Goal: Task Accomplishment & Management: Use online tool/utility

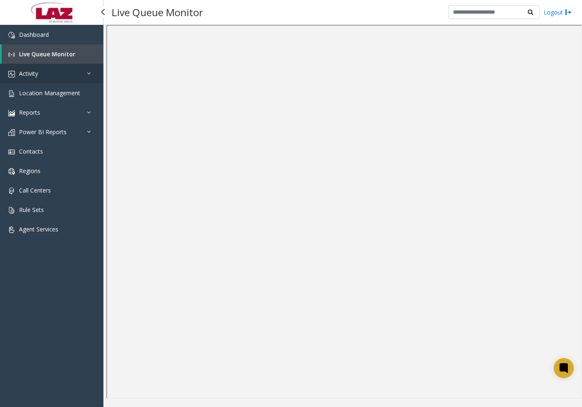
click at [43, 74] on link "Activity" at bounding box center [51, 73] width 103 height 19
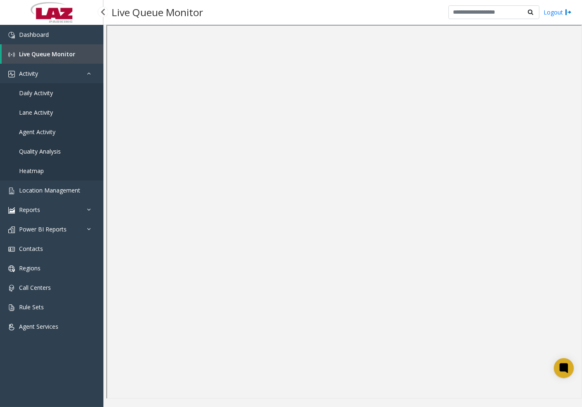
click at [47, 90] on span "Daily Activity" at bounding box center [36, 93] width 34 height 8
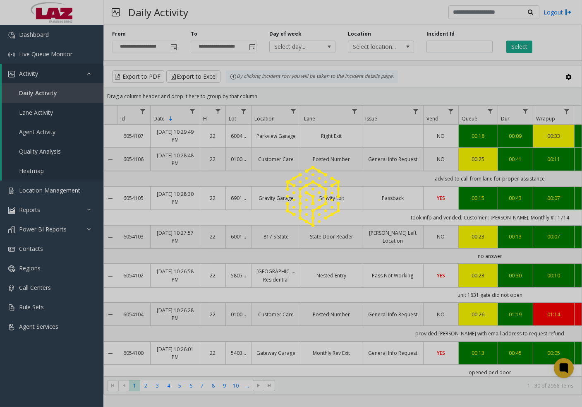
click at [175, 46] on div at bounding box center [291, 203] width 582 height 407
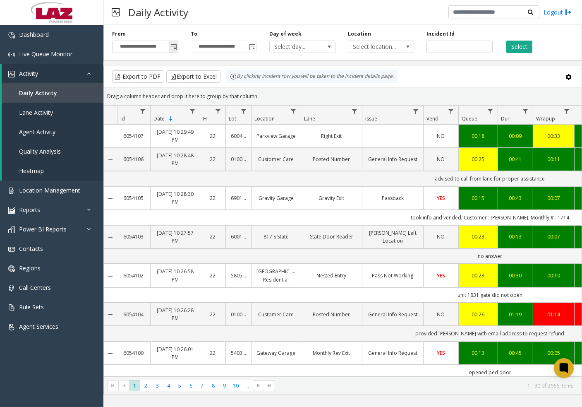
click at [173, 47] on span "Toggle popup" at bounding box center [174, 47] width 7 height 7
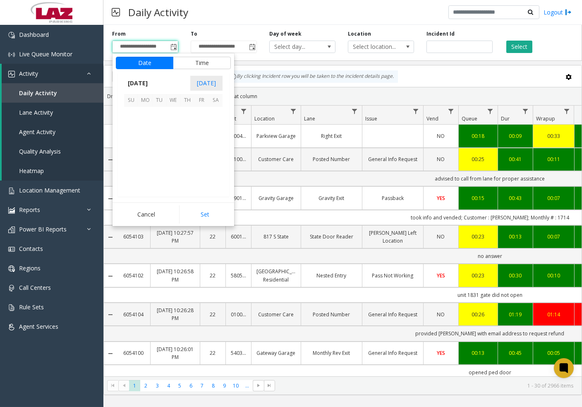
scroll to position [148430, 0]
click at [130, 153] on span "17" at bounding box center [131, 156] width 14 height 14
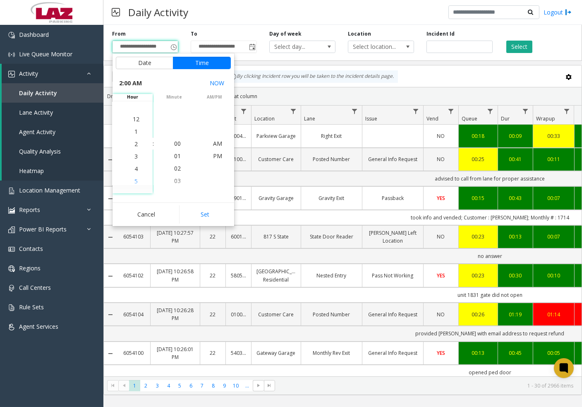
click at [135, 182] on li "5" at bounding box center [136, 181] width 29 height 12
click at [178, 175] on li "03" at bounding box center [177, 181] width 29 height 12
click at [177, 181] on span "30" at bounding box center [177, 181] width 7 height 8
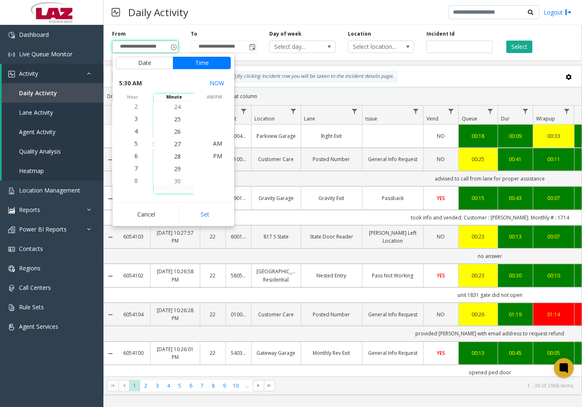
scroll to position [372, 0]
click at [219, 153] on li "PM" at bounding box center [217, 156] width 29 height 12
click at [209, 213] on button "Set" at bounding box center [205, 214] width 52 height 18
type input "**********"
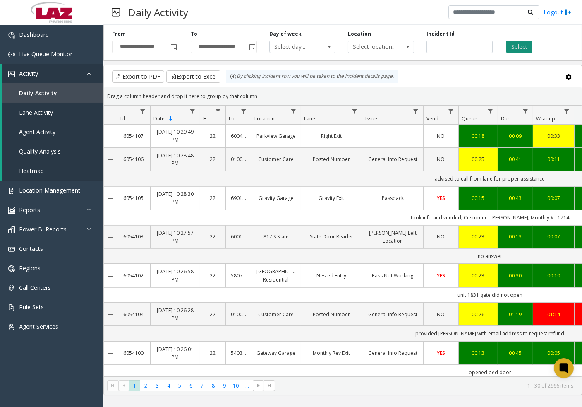
click at [523, 47] on button "Select" at bounding box center [520, 47] width 26 height 12
click at [410, 46] on span at bounding box center [408, 46] width 7 height 7
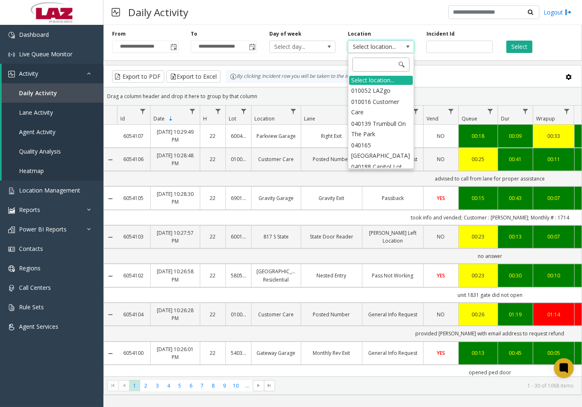
click at [378, 68] on input at bounding box center [381, 65] width 57 height 14
type input "*"
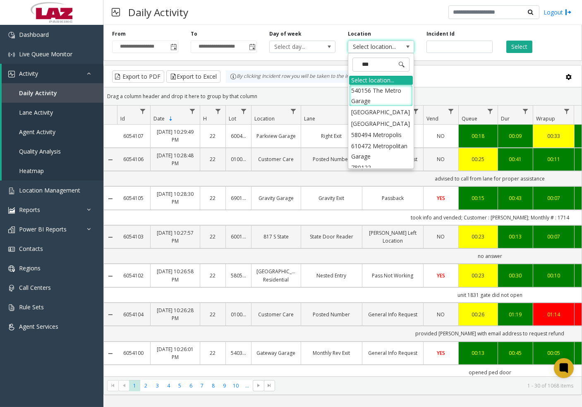
type input "****"
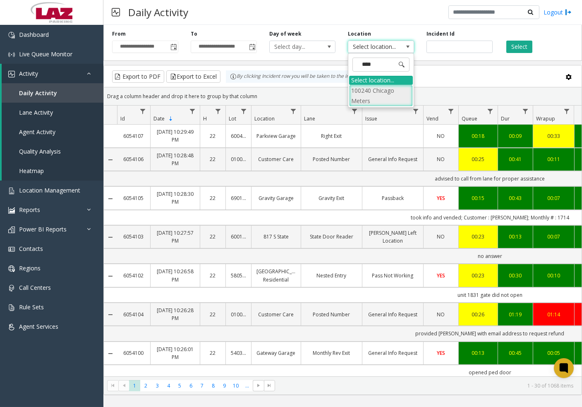
click at [358, 94] on li "100240 Chicago Meters" at bounding box center [381, 96] width 64 height 22
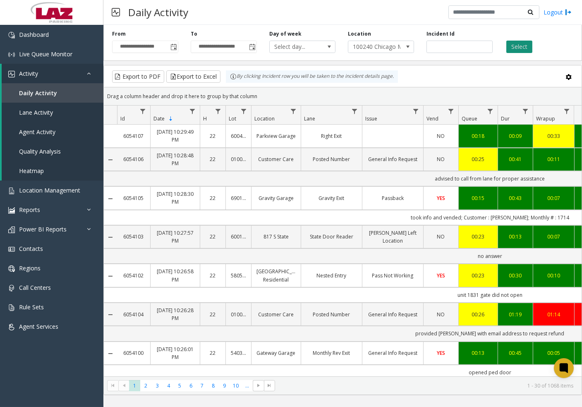
click at [513, 45] on button "Select" at bounding box center [520, 47] width 26 height 12
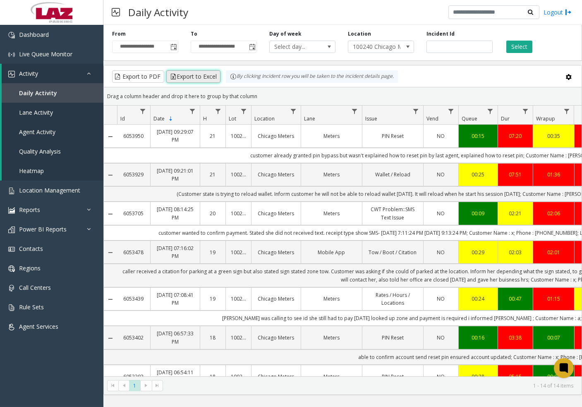
click at [214, 77] on button "Export to Excel" at bounding box center [193, 76] width 54 height 12
click at [230, 48] on input "**********" at bounding box center [223, 47] width 65 height 12
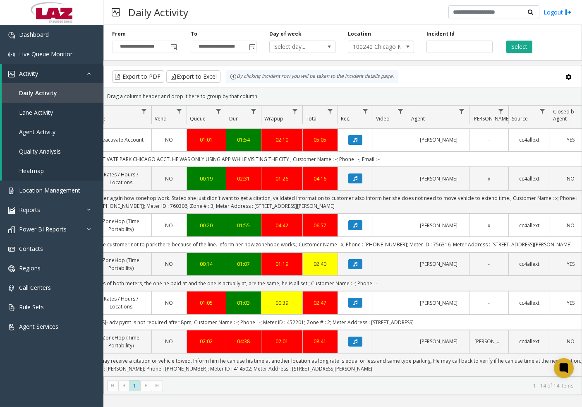
scroll to position [332, 272]
click at [183, 77] on button "Export to Excel" at bounding box center [193, 76] width 54 height 12
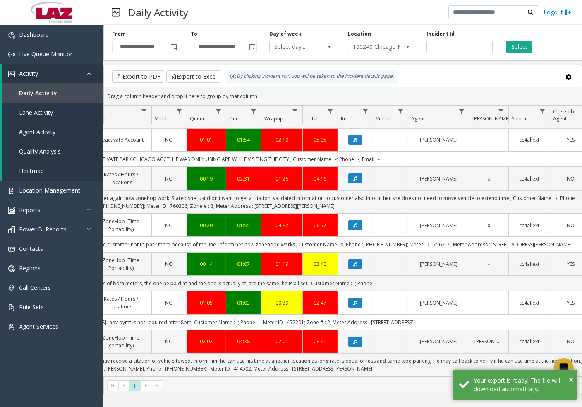
click at [310, 18] on div "Daily Activity Logout" at bounding box center [342, 12] width 479 height 25
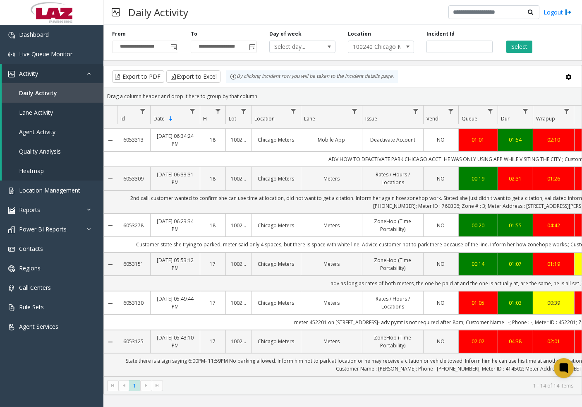
scroll to position [0, 289]
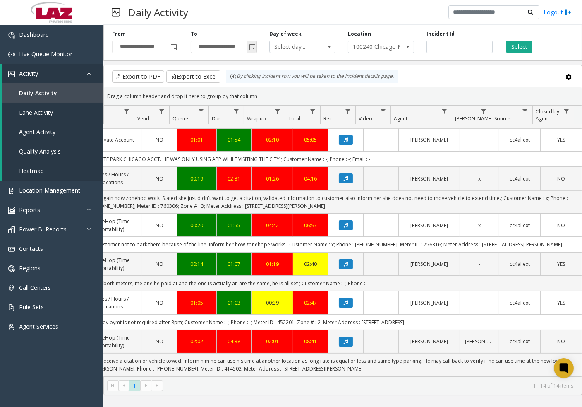
click at [255, 44] on span "Toggle popup" at bounding box center [252, 47] width 7 height 7
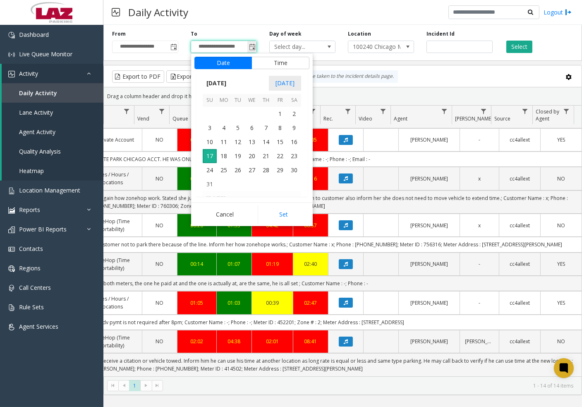
scroll to position [12, 0]
click at [213, 157] on span "17" at bounding box center [210, 156] width 14 height 14
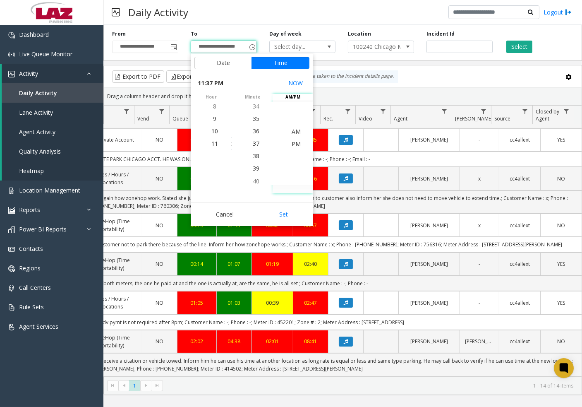
scroll to position [0, 0]
click at [295, 154] on span "PM" at bounding box center [296, 156] width 9 height 8
drag, startPoint x: 249, startPoint y: 131, endPoint x: 253, endPoint y: 137, distance: 7.2
click at [253, 131] on span "30" at bounding box center [256, 131] width 7 height 8
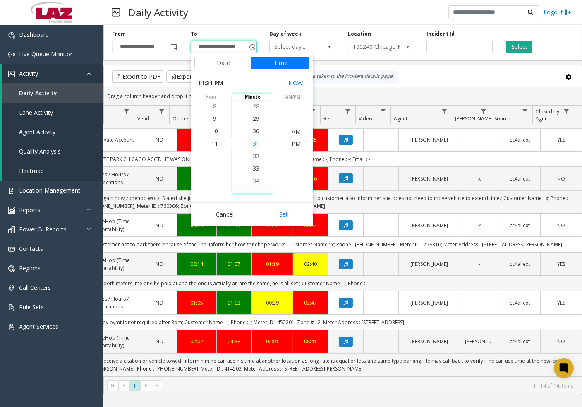
scroll to position [372, 0]
click at [290, 210] on button "Set" at bounding box center [284, 214] width 52 height 18
type input "**********"
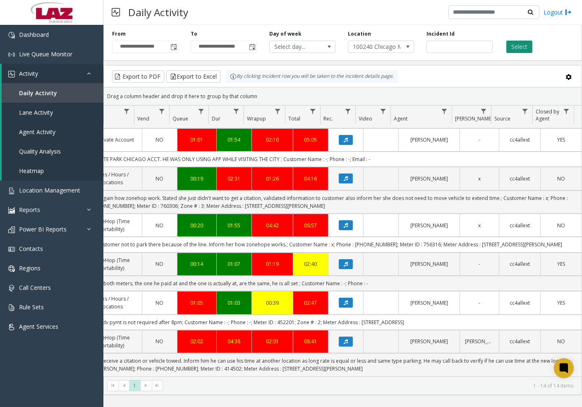
click at [517, 47] on button "Select" at bounding box center [520, 47] width 26 height 12
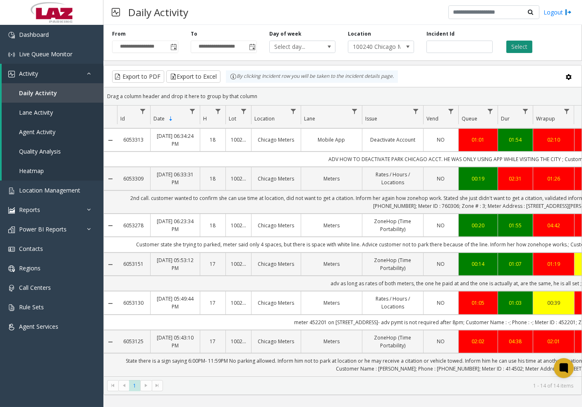
click at [529, 44] on button "Select" at bounding box center [520, 47] width 26 height 12
click at [198, 77] on button "Export to Excel" at bounding box center [193, 76] width 54 height 12
click at [549, 33] on div "Select" at bounding box center [538, 41] width 79 height 23
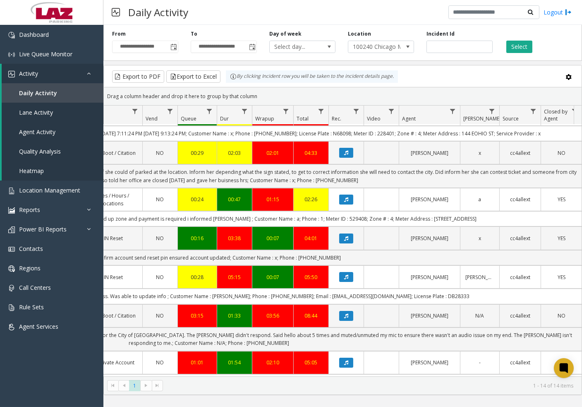
scroll to position [103, 281]
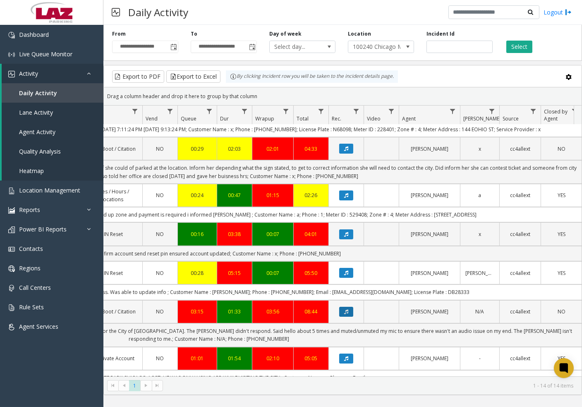
click at [351, 315] on button "Data table" at bounding box center [346, 312] width 14 height 10
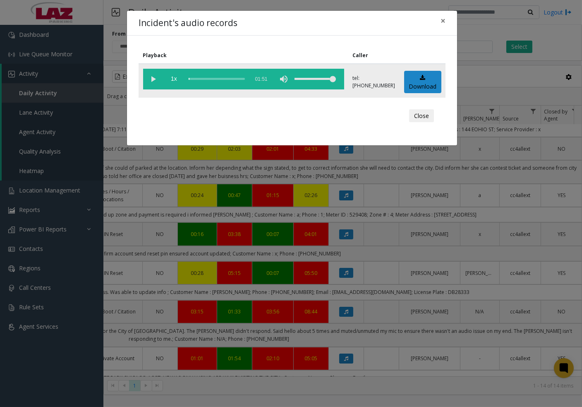
click at [154, 78] on vg-play-pause at bounding box center [153, 79] width 21 height 21
click at [199, 79] on div "scrub bar" at bounding box center [217, 79] width 56 height 21
click at [205, 78] on div "scrub bar" at bounding box center [217, 79] width 56 height 21
click at [211, 78] on div "scrub bar" at bounding box center [217, 79] width 56 height 21
click at [220, 79] on div "scrub bar" at bounding box center [217, 79] width 56 height 21
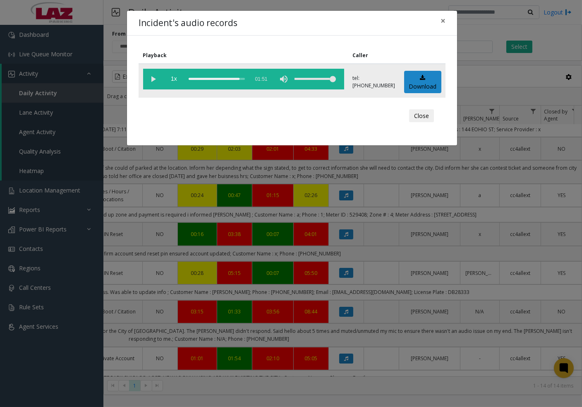
click at [223, 77] on div "scrub bar" at bounding box center [217, 79] width 56 height 21
click at [444, 18] on span "×" at bounding box center [443, 21] width 5 height 12
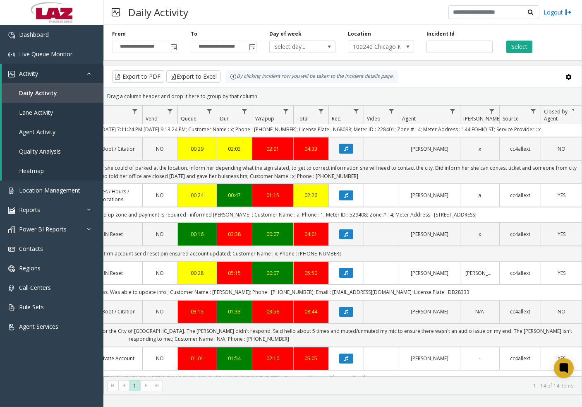
drag, startPoint x: 581, startPoint y: 386, endPoint x: 470, endPoint y: 430, distance: 119.7
drag, startPoint x: 470, startPoint y: 430, endPoint x: 315, endPoint y: 402, distance: 158.1
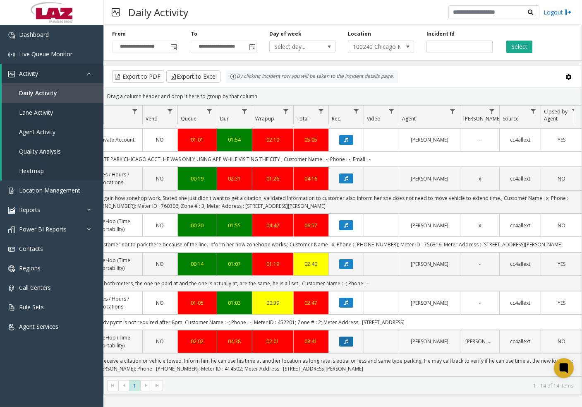
click at [345, 339] on icon "Data table" at bounding box center [346, 341] width 4 height 5
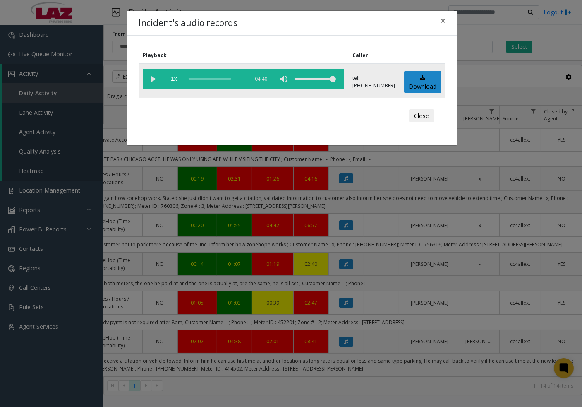
click at [154, 78] on vg-play-pause at bounding box center [153, 79] width 21 height 21
click at [195, 77] on div "scrub bar" at bounding box center [217, 79] width 56 height 21
click at [469, 372] on div "Incident's audio records × Playback Caller 1x 04:40 tel:[PHONE_NUMBER] Download…" at bounding box center [291, 203] width 582 height 407
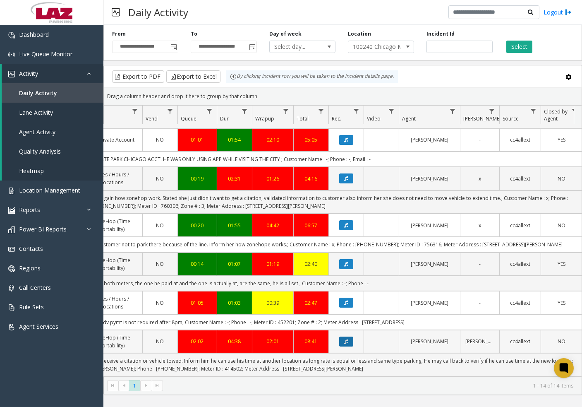
click at [344, 339] on icon "Data table" at bounding box center [346, 341] width 4 height 5
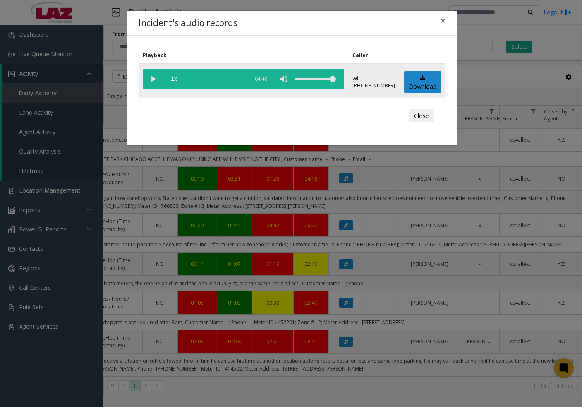
click at [202, 77] on div "scrub bar" at bounding box center [217, 79] width 56 height 21
click at [150, 79] on vg-play-pause at bounding box center [153, 79] width 21 height 21
click at [444, 17] on span "×" at bounding box center [443, 21] width 5 height 12
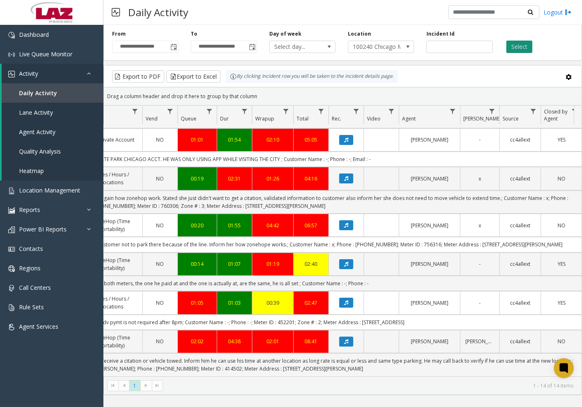
click at [523, 47] on button "Select" at bounding box center [520, 47] width 26 height 12
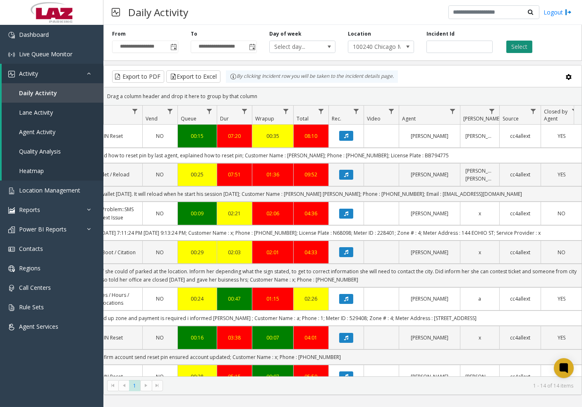
click at [518, 44] on button "Select" at bounding box center [520, 47] width 26 height 12
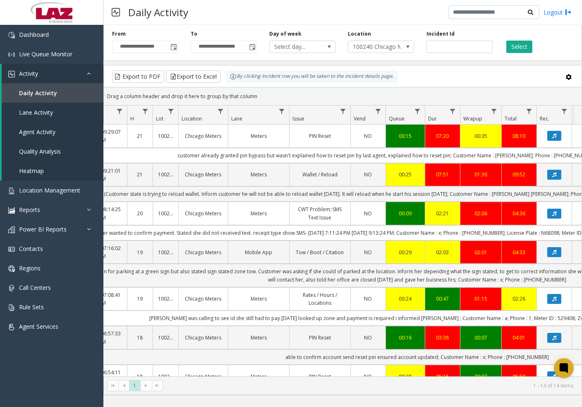
scroll to position [0, 0]
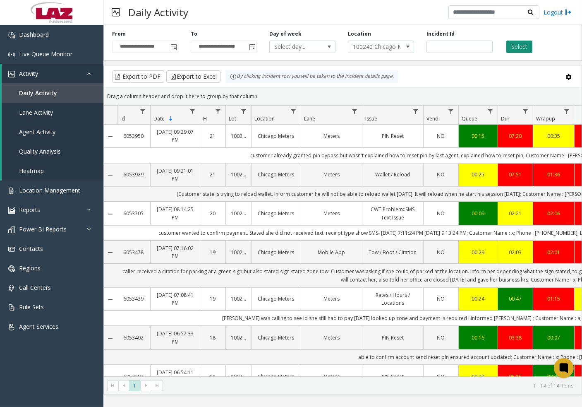
click at [520, 45] on button "Select" at bounding box center [520, 47] width 26 height 12
click at [409, 46] on span at bounding box center [408, 46] width 7 height 7
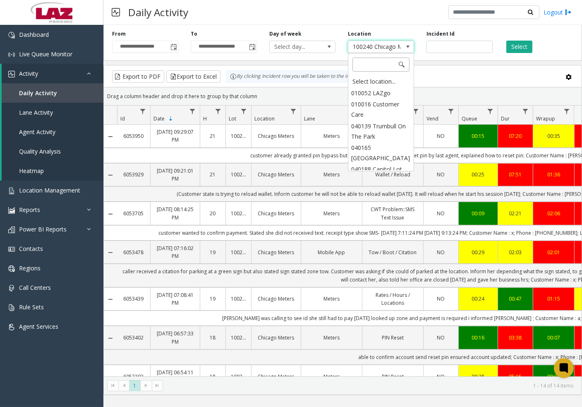
scroll to position [12524, 0]
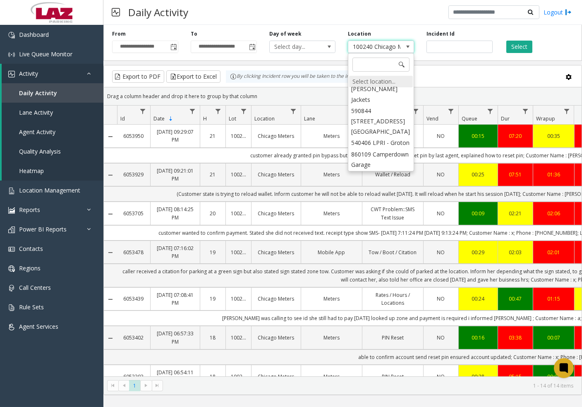
click at [380, 83] on div "Select location..." at bounding box center [381, 82] width 64 height 12
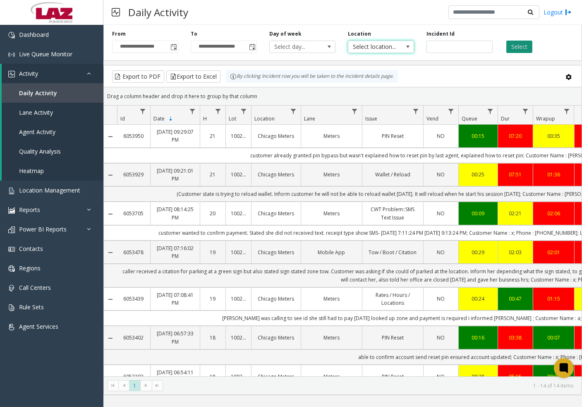
click at [518, 44] on button "Select" at bounding box center [520, 47] width 26 height 12
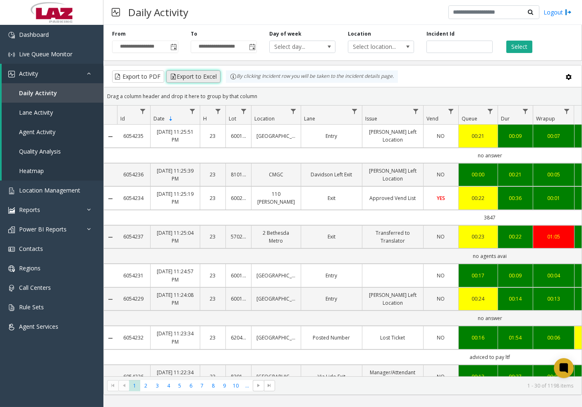
click at [190, 77] on button "Export to Excel" at bounding box center [193, 76] width 54 height 12
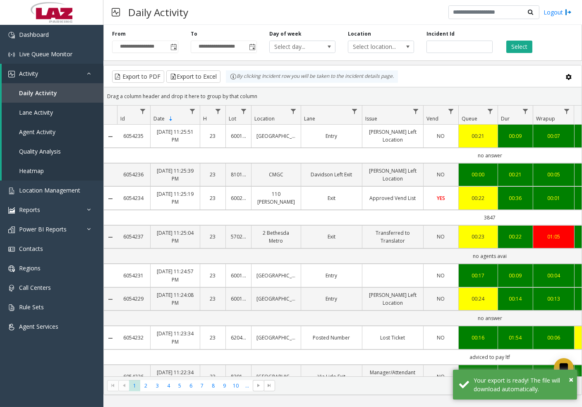
click at [305, 17] on div "Daily Activity Logout" at bounding box center [342, 12] width 479 height 25
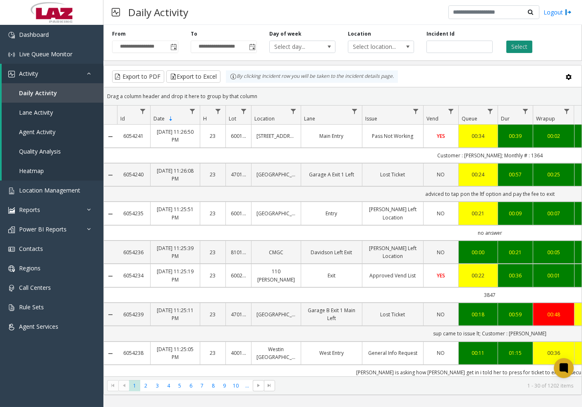
click at [527, 45] on button "Select" at bounding box center [520, 47] width 26 height 12
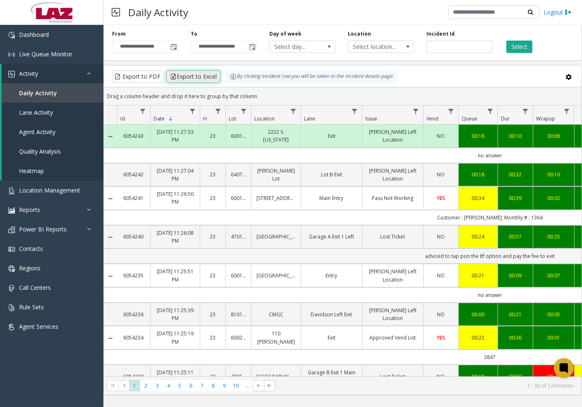
click at [204, 77] on button "Export to Excel" at bounding box center [193, 76] width 54 height 12
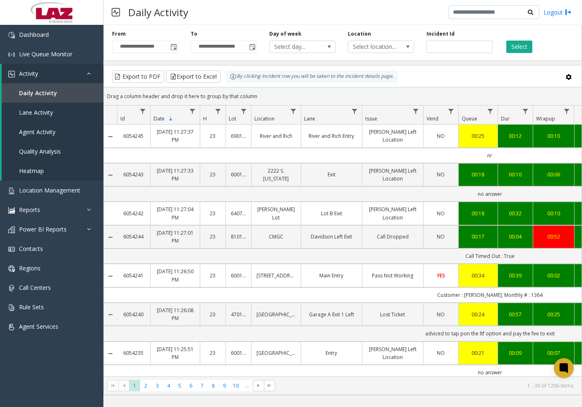
click at [257, 13] on div "Daily Activity Logout" at bounding box center [342, 12] width 479 height 25
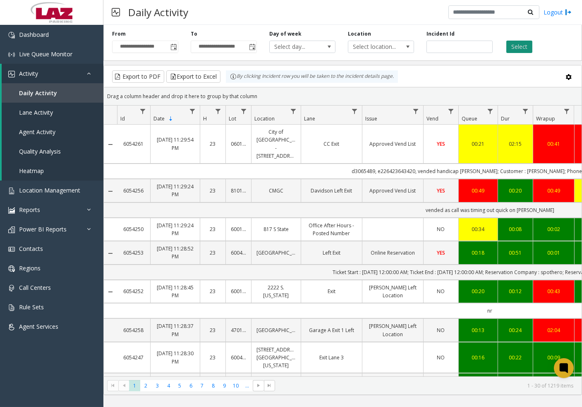
click at [521, 45] on button "Select" at bounding box center [520, 47] width 26 height 12
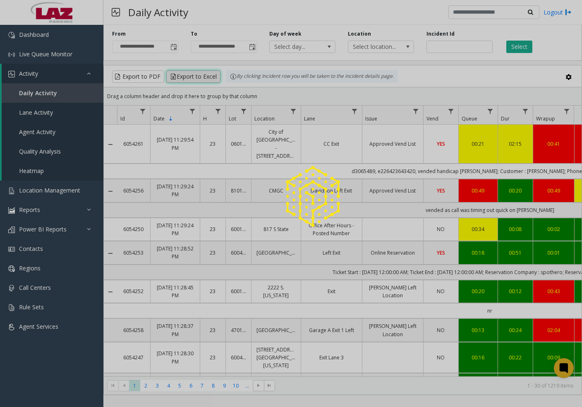
click at [186, 74] on app-root "**********" at bounding box center [291, 203] width 582 height 407
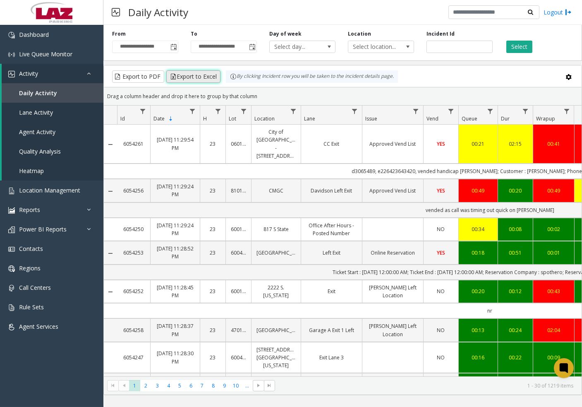
click at [195, 73] on button "Export to Excel" at bounding box center [193, 76] width 54 height 12
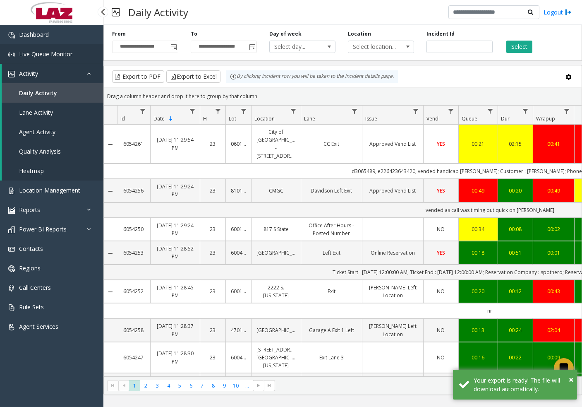
click at [44, 52] on span "Live Queue Monitor" at bounding box center [45, 54] width 53 height 8
